Goal: Transaction & Acquisition: Purchase product/service

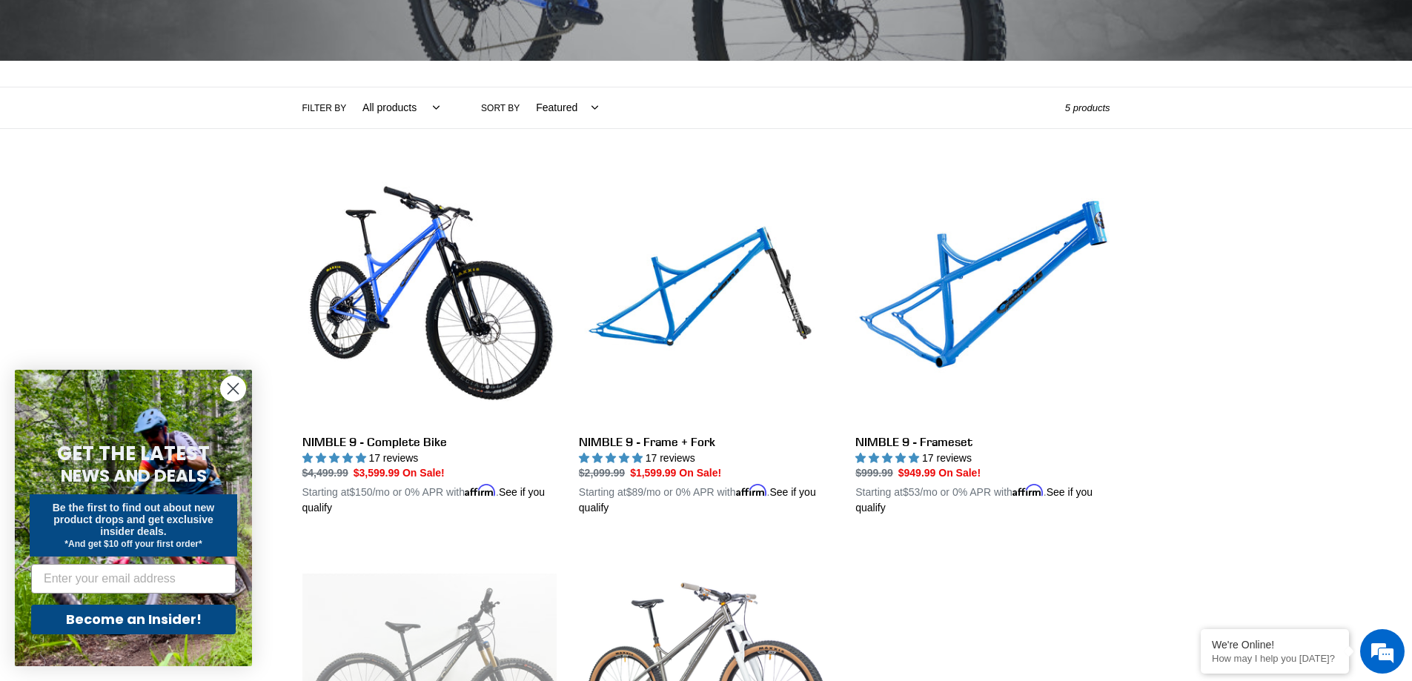
scroll to position [370, 0]
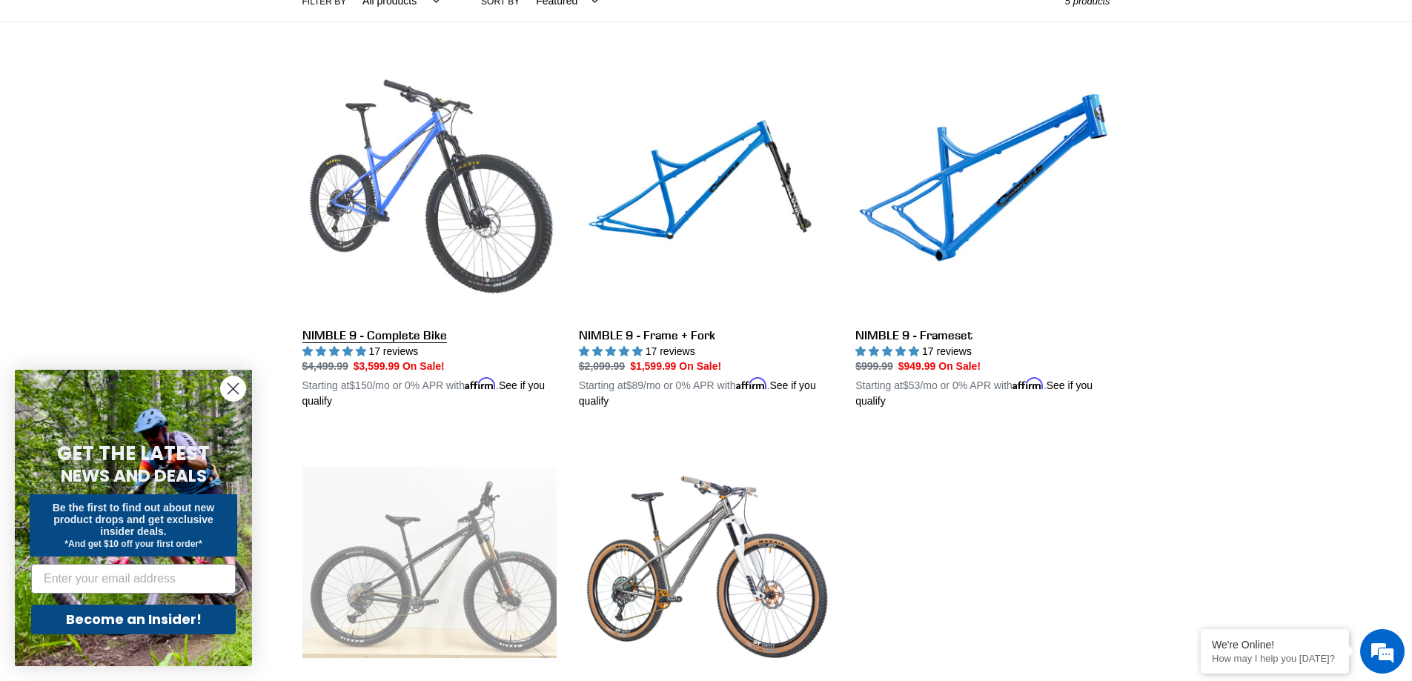
click at [408, 202] on link "NIMBLE 9 - Complete Bike" at bounding box center [429, 236] width 254 height 347
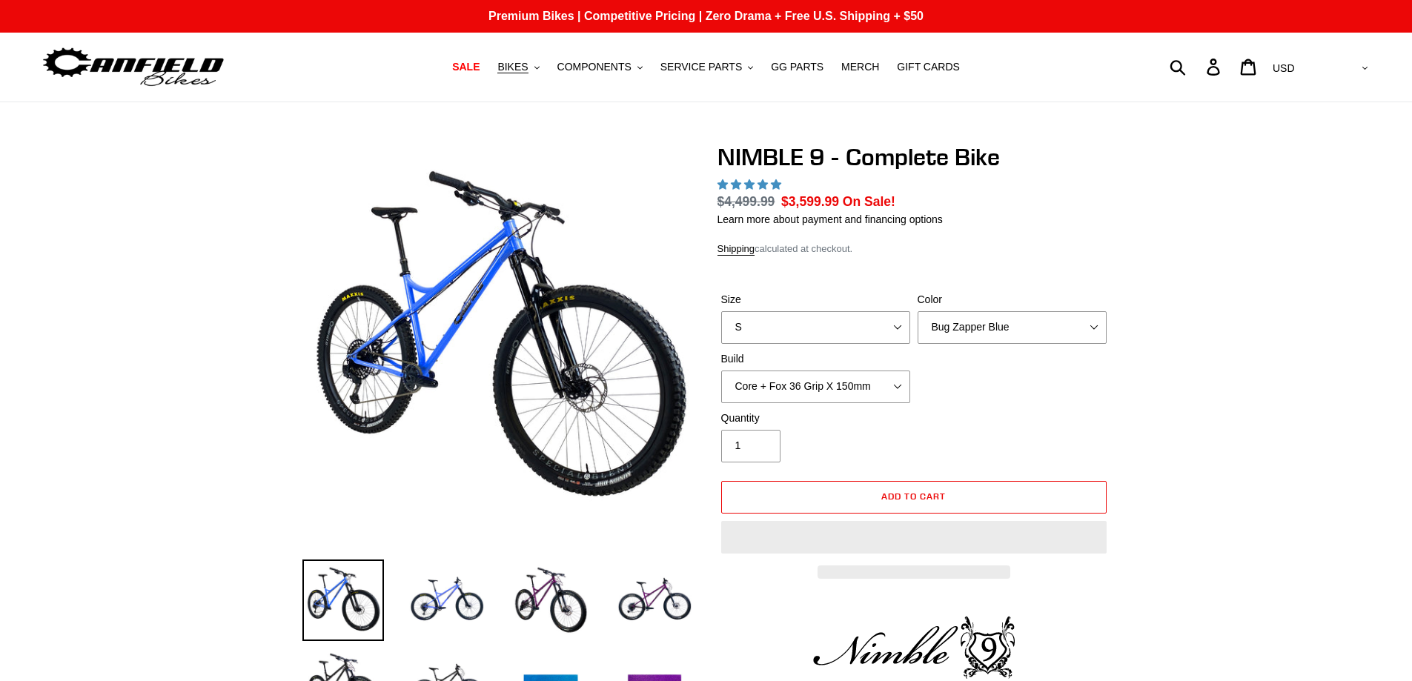
select select "highest-rating"
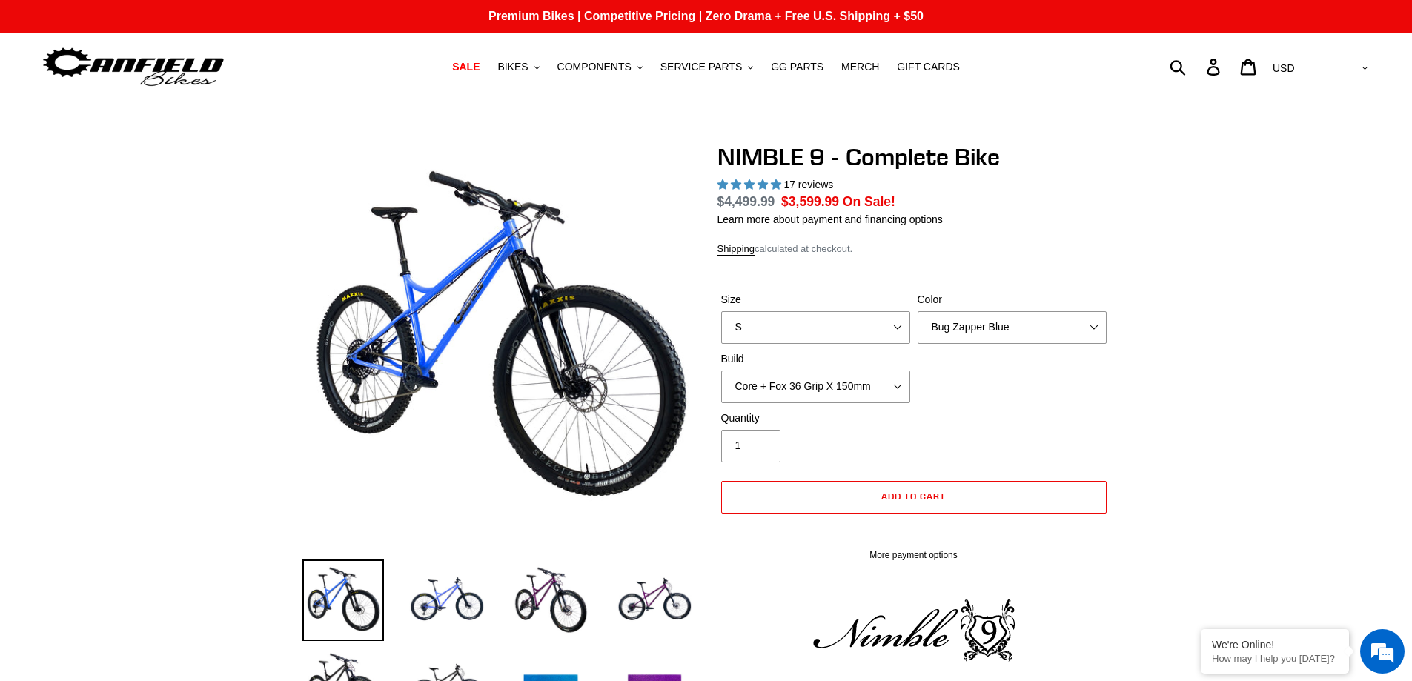
scroll to position [148, 0]
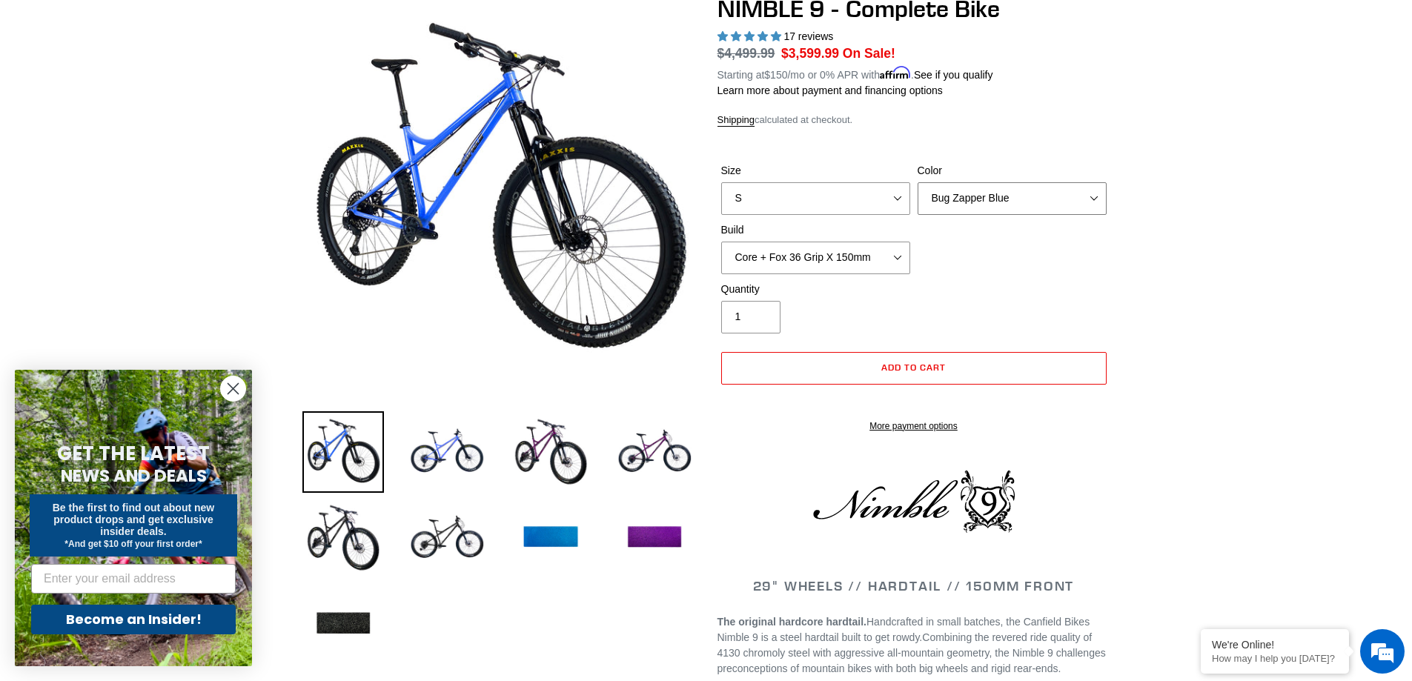
click at [1042, 199] on select "Bug Zapper Blue Purple Haze - Sold Out Galaxy Black" at bounding box center [1011, 198] width 189 height 33
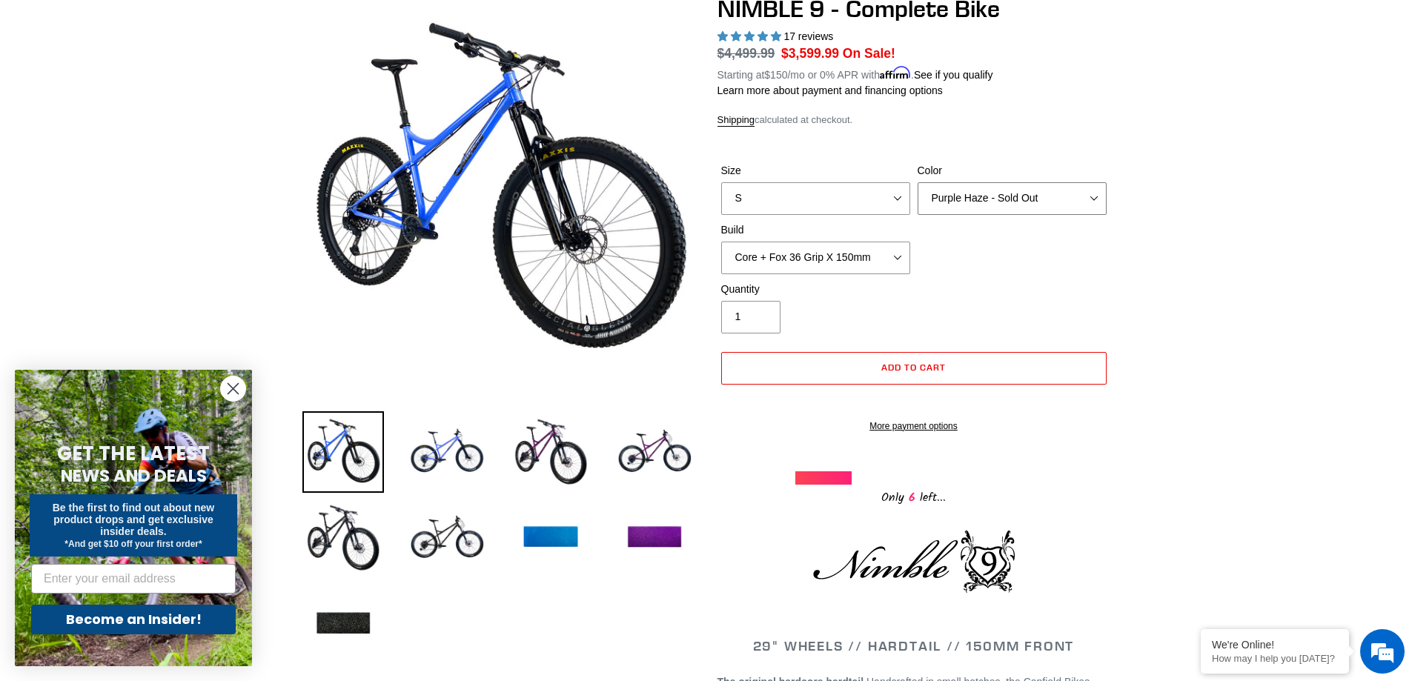
click at [917, 183] on select "Bug Zapper Blue Purple Haze - Sold Out Galaxy Black" at bounding box center [1011, 198] width 189 height 33
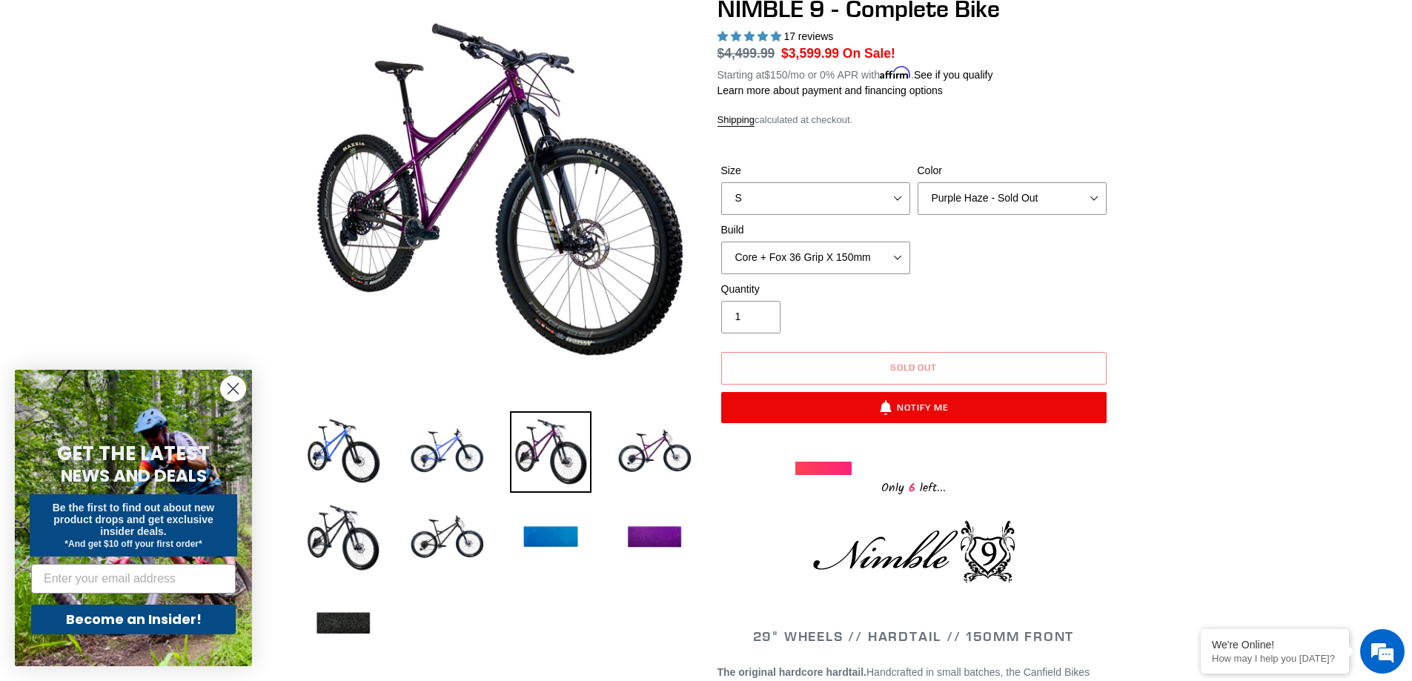
click at [1014, 219] on div "Size S M L XL Color Bug Zapper Blue Purple Haze - Sold Out Galaxy Black Build C…" at bounding box center [913, 222] width 393 height 119
click at [1008, 204] on select "Bug Zapper Blue Purple Haze - Sold Out Galaxy Black" at bounding box center [1011, 198] width 189 height 33
select select "Galaxy Black"
click at [917, 183] on select "Bug Zapper Blue Purple Haze - Sold Out Galaxy Black" at bounding box center [1011, 198] width 189 height 33
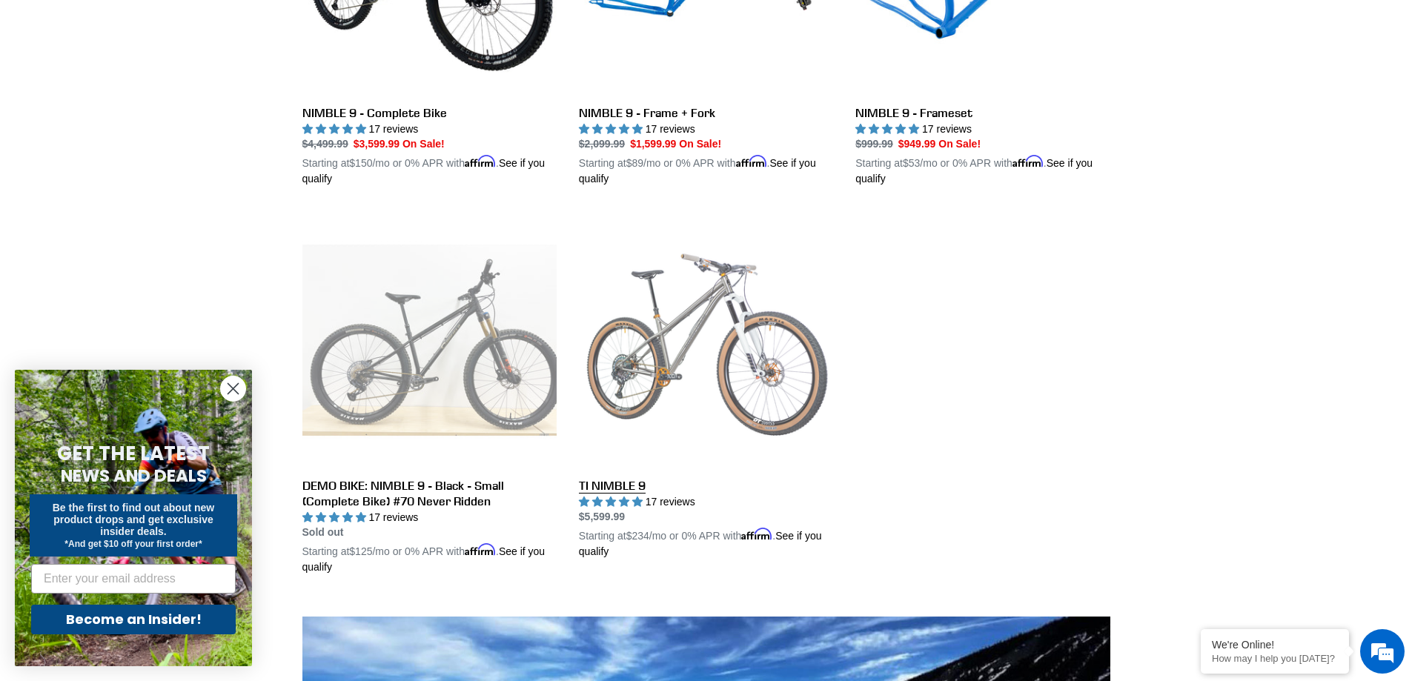
click at [704, 348] on link "TI NIMBLE 9" at bounding box center [706, 386] width 254 height 347
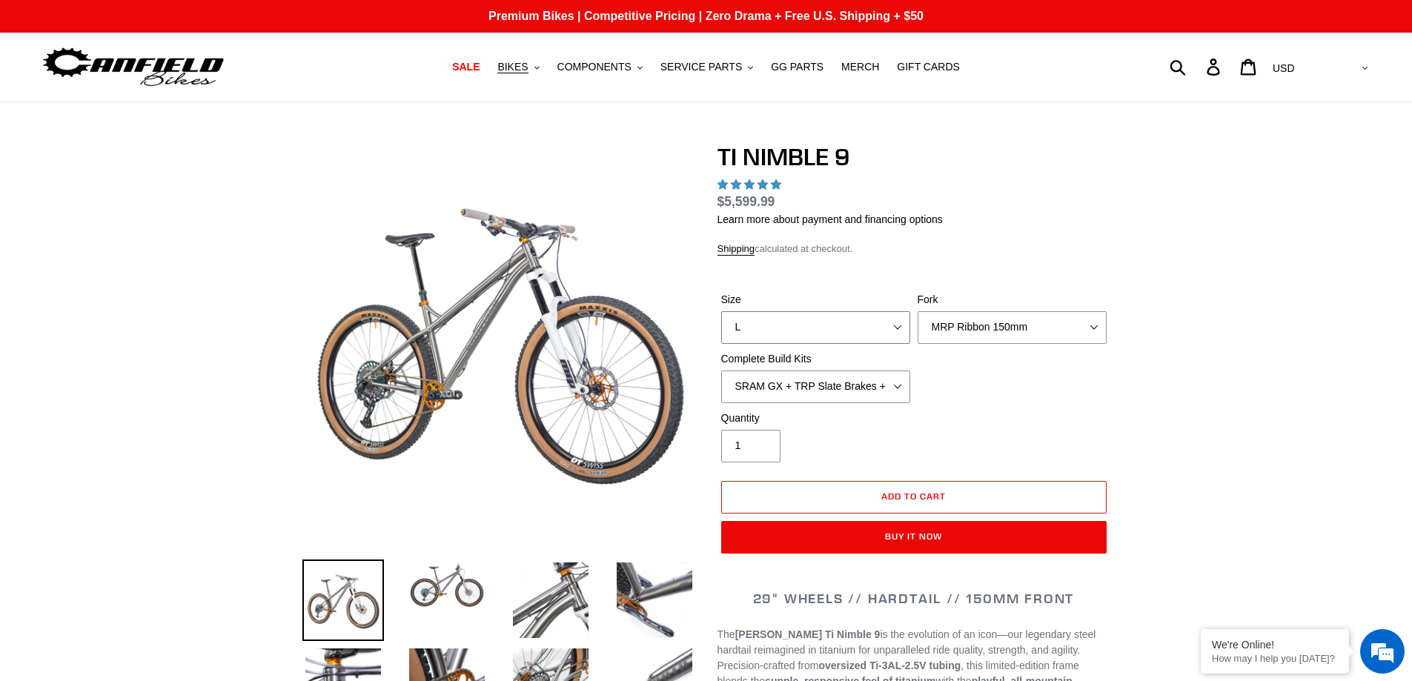
click at [848, 334] on select "S M L XL / XXL (Specify at checkout)" at bounding box center [815, 327] width 189 height 33
select select "highest-rating"
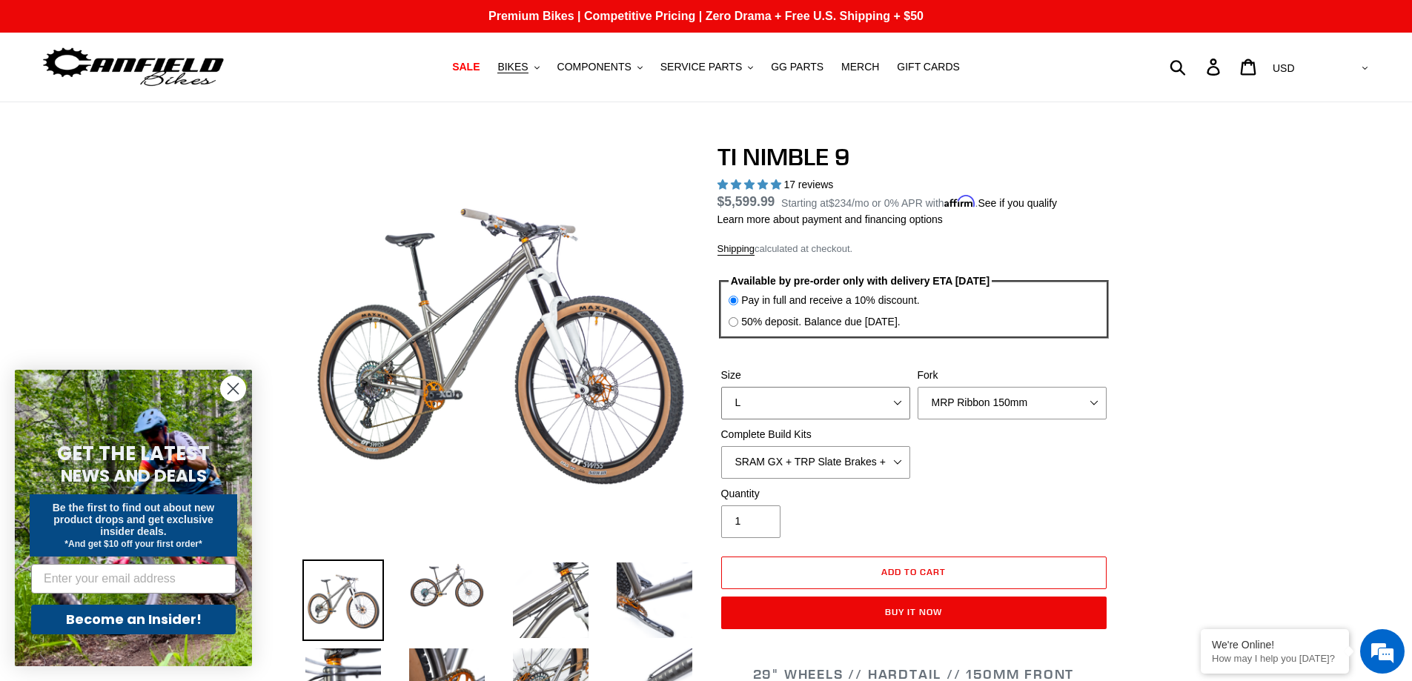
select select "M"
click at [721, 388] on select "S M L XL / XXL (Specify at checkout)" at bounding box center [815, 403] width 189 height 33
click at [996, 404] on select "MRP Ribbon 150mm RockShox Lyrik 150mm Fox Factory 36 150mm Cane Creek Helm 150m…" at bounding box center [1011, 403] width 189 height 33
select select "Fox Factory 36 150mm"
click at [917, 388] on select "MRP Ribbon 150mm RockShox Lyrik 150mm Fox Factory 36 150mm Cane Creek Helm 150m…" at bounding box center [1011, 403] width 189 height 33
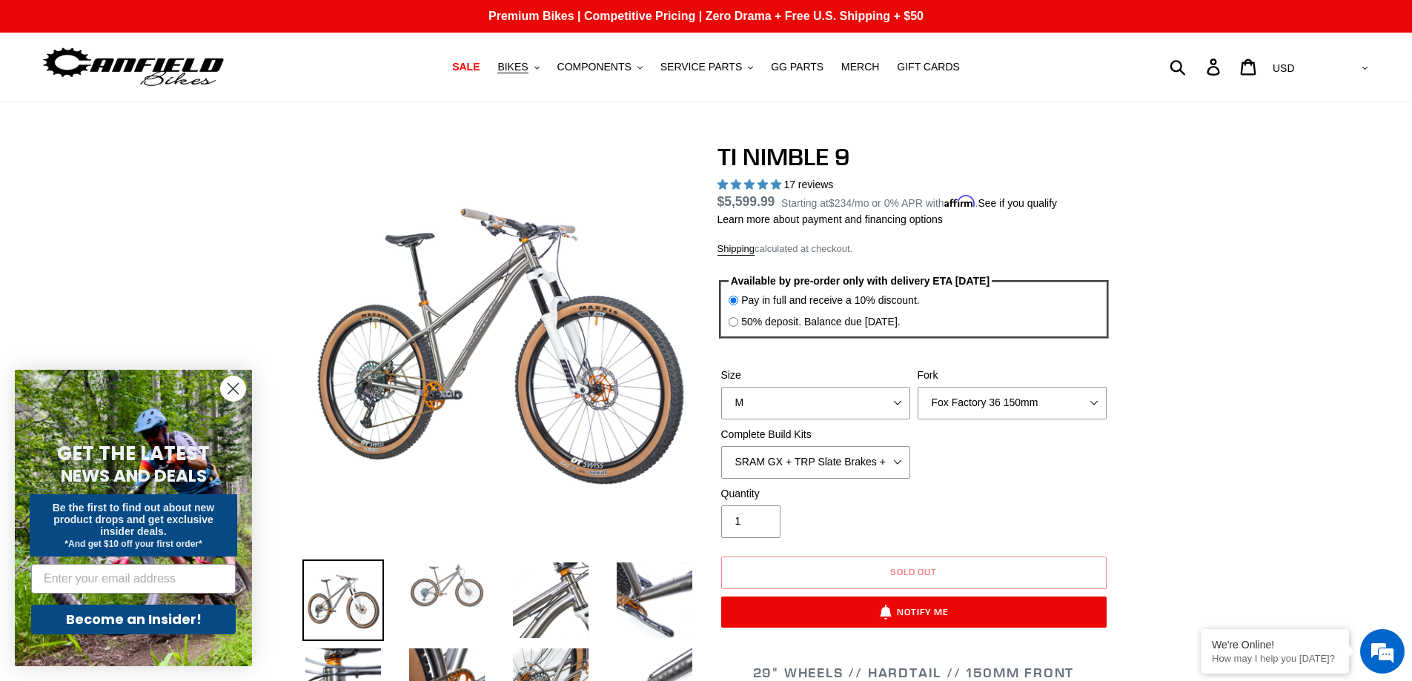
click at [430, 602] on img at bounding box center [447, 585] width 82 height 52
